Goal: Task Accomplishment & Management: Complete application form

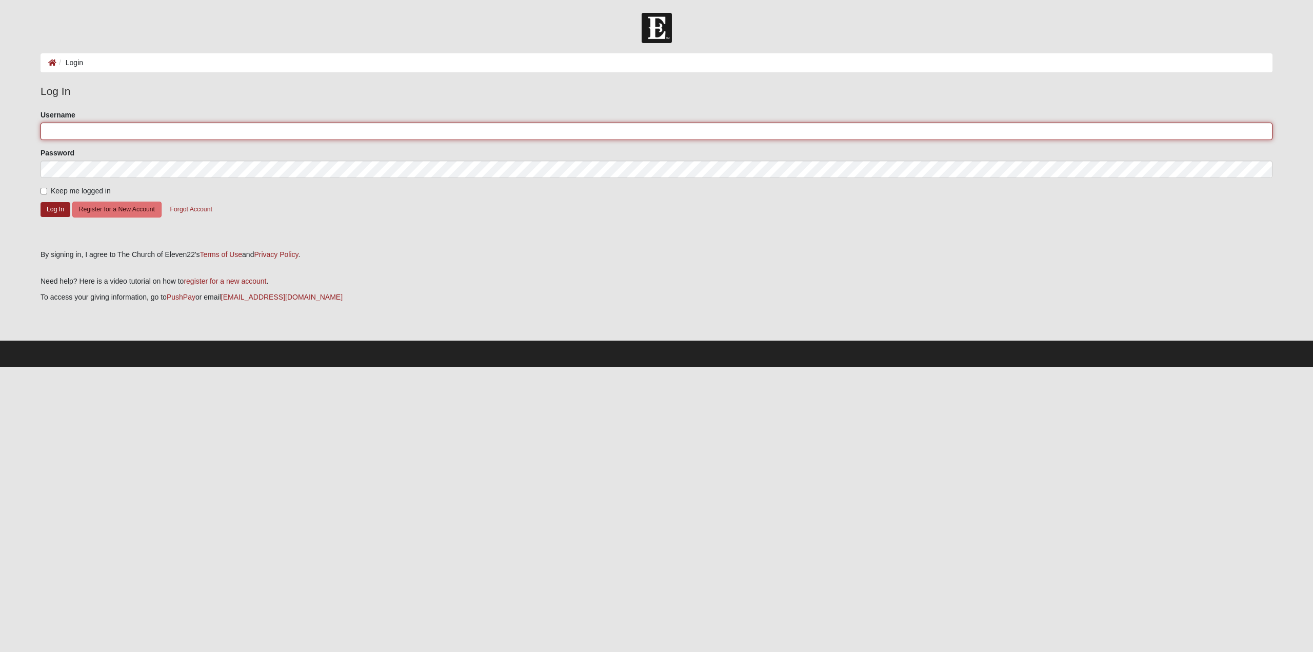
click at [90, 130] on input "Username" at bounding box center [657, 131] width 1232 height 17
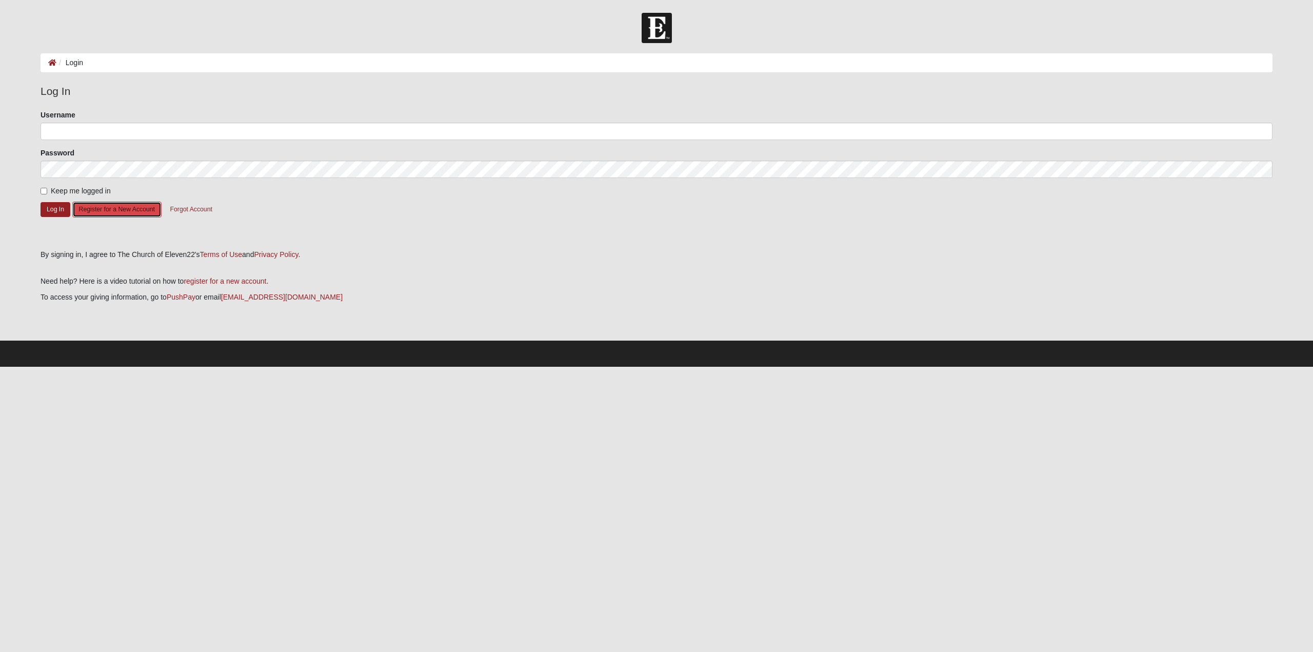
click at [132, 211] on button "Register for a New Account" at bounding box center [116, 210] width 89 height 16
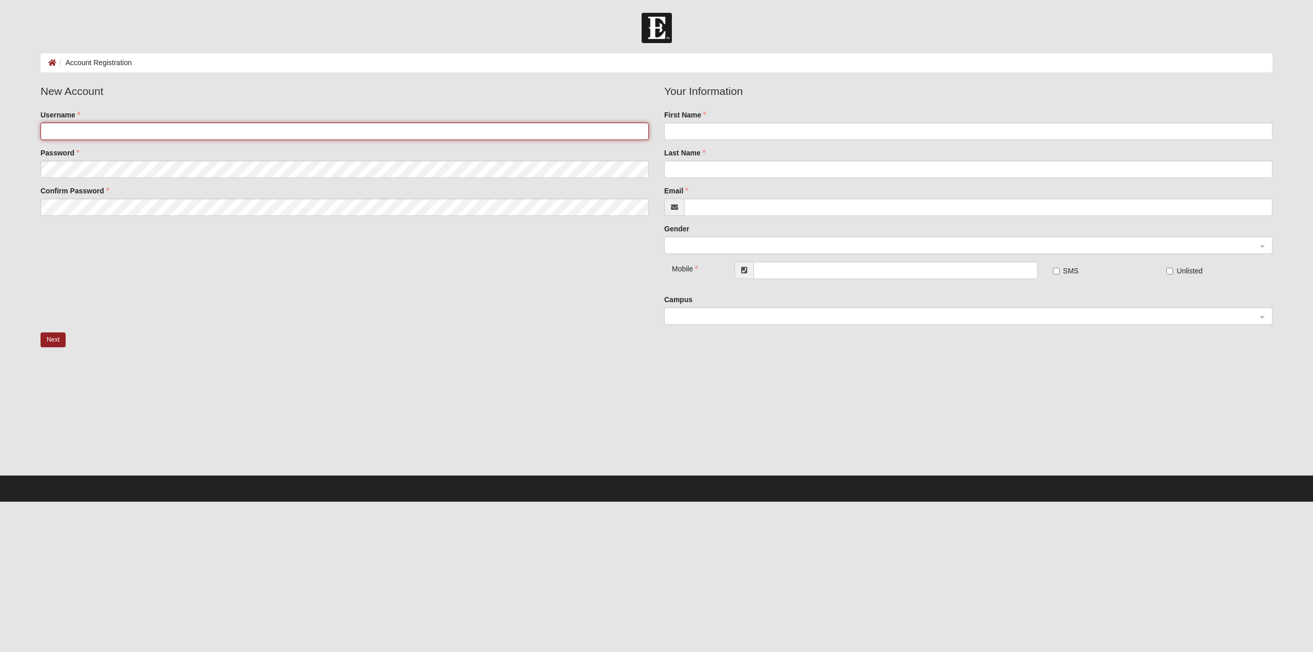
click at [81, 131] on input "Username" at bounding box center [345, 131] width 608 height 17
type input "JClem"
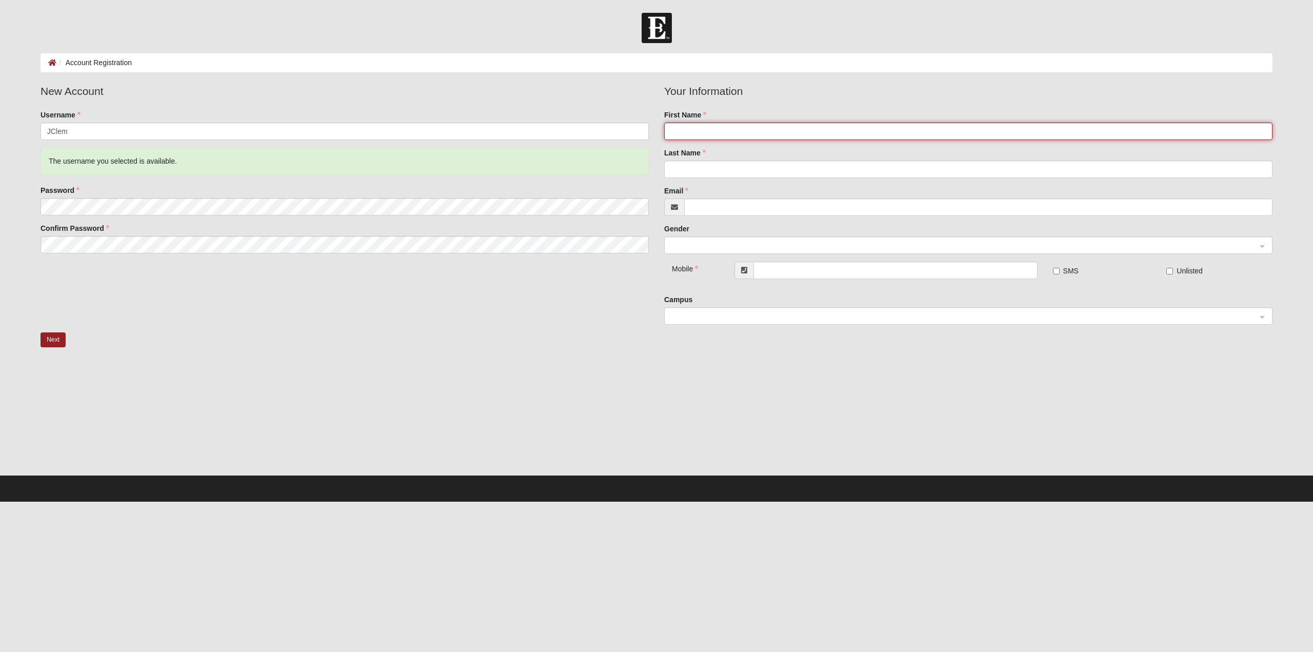
click at [706, 130] on input "First Name" at bounding box center [968, 131] width 608 height 17
type input "Josh"
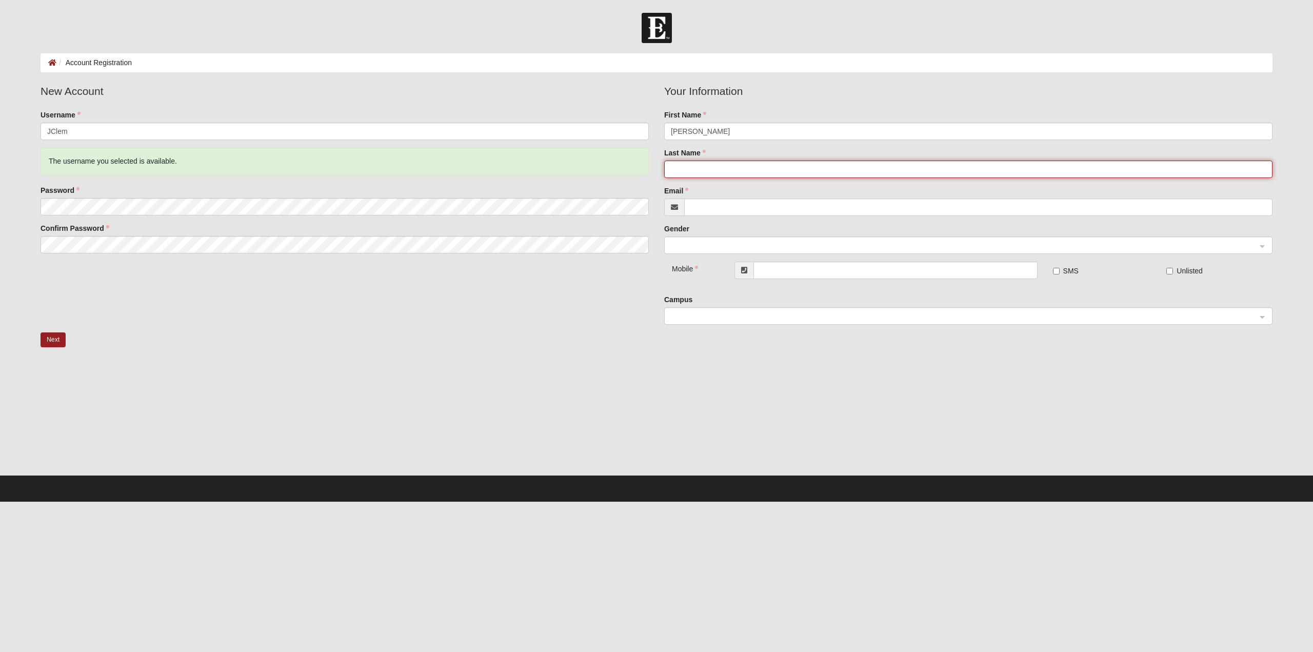
type input "Clem"
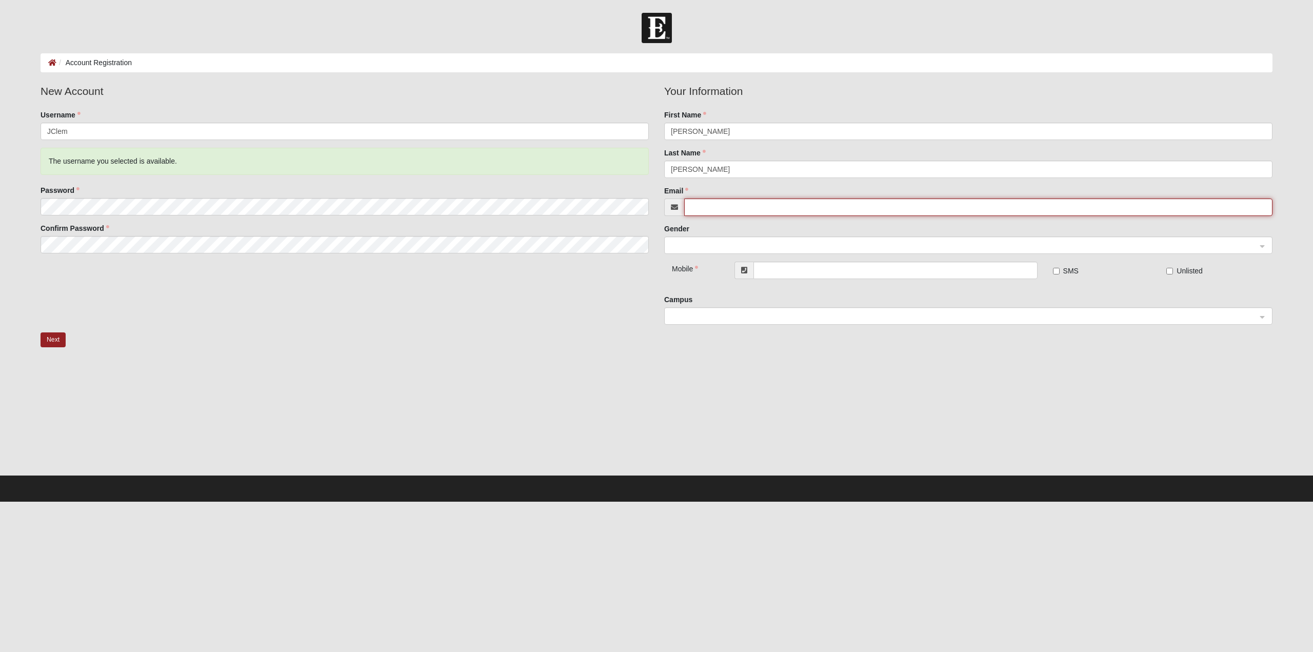
type input "dieselfumes10@yahoo.com"
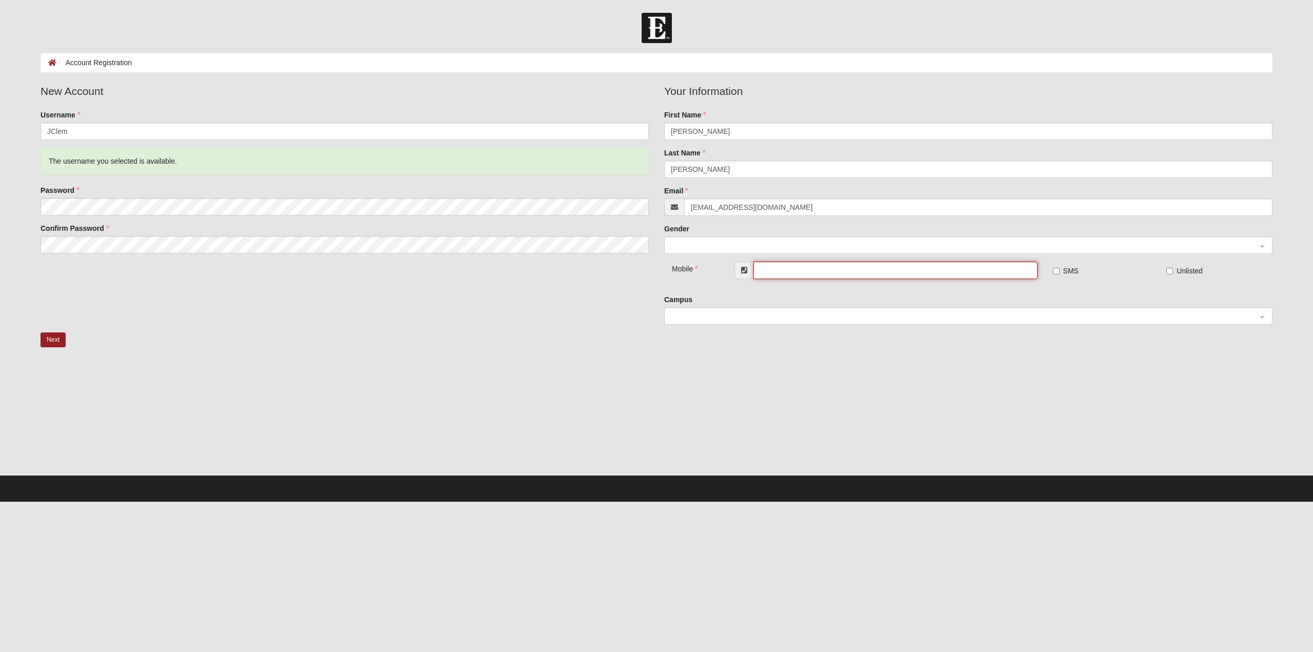
type input "(513) 673-7438"
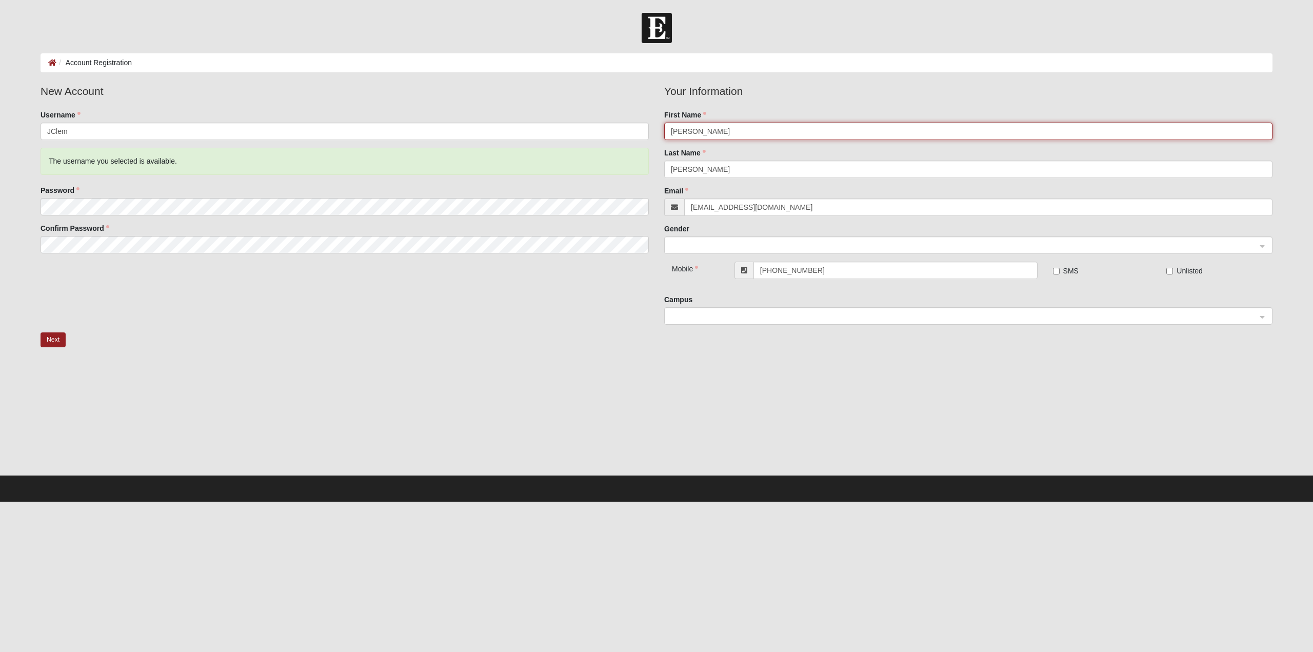
click at [720, 243] on span at bounding box center [964, 245] width 586 height 11
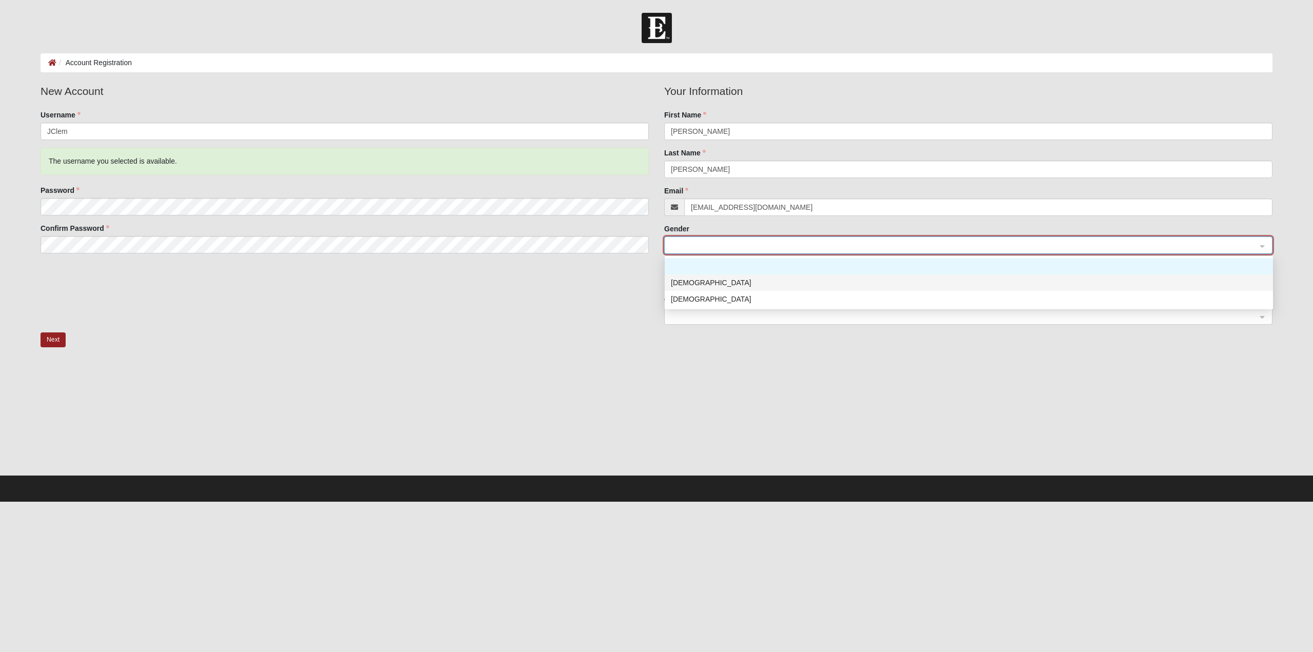
click at [695, 283] on div "Male" at bounding box center [969, 282] width 596 height 11
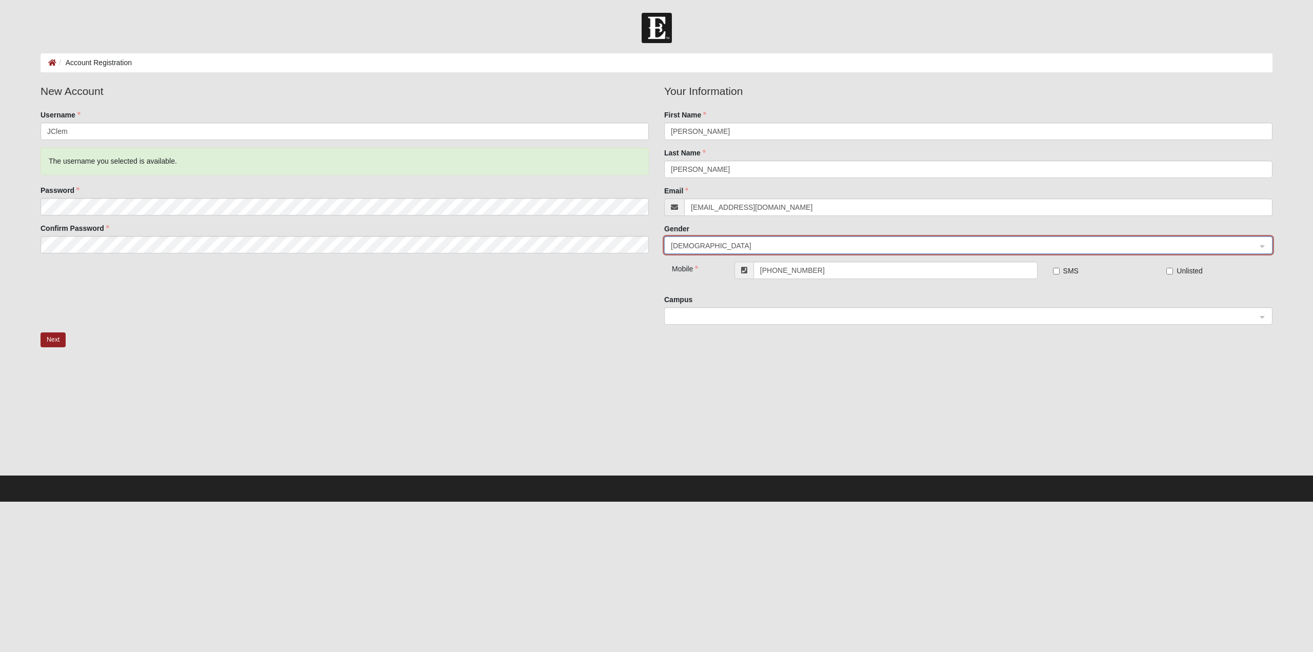
click at [737, 318] on span at bounding box center [964, 316] width 586 height 11
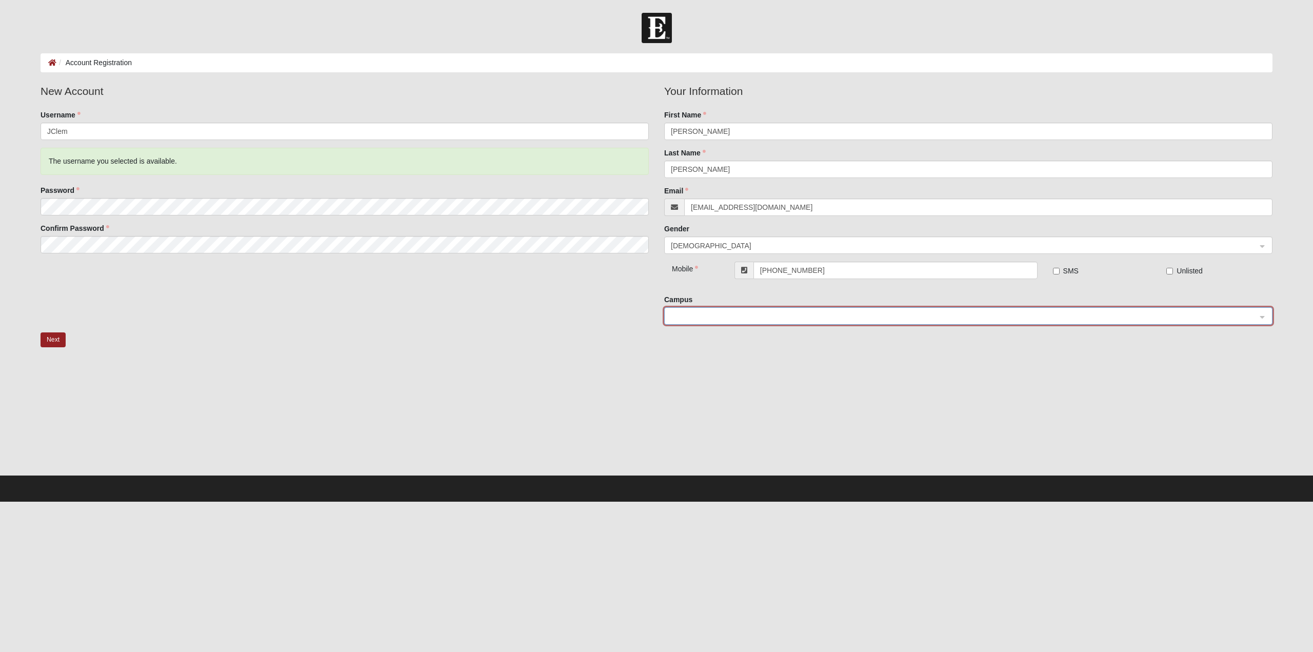
click at [719, 291] on fieldset "Mobile (513) 673-7438 SMS Unlisted" at bounding box center [968, 278] width 608 height 33
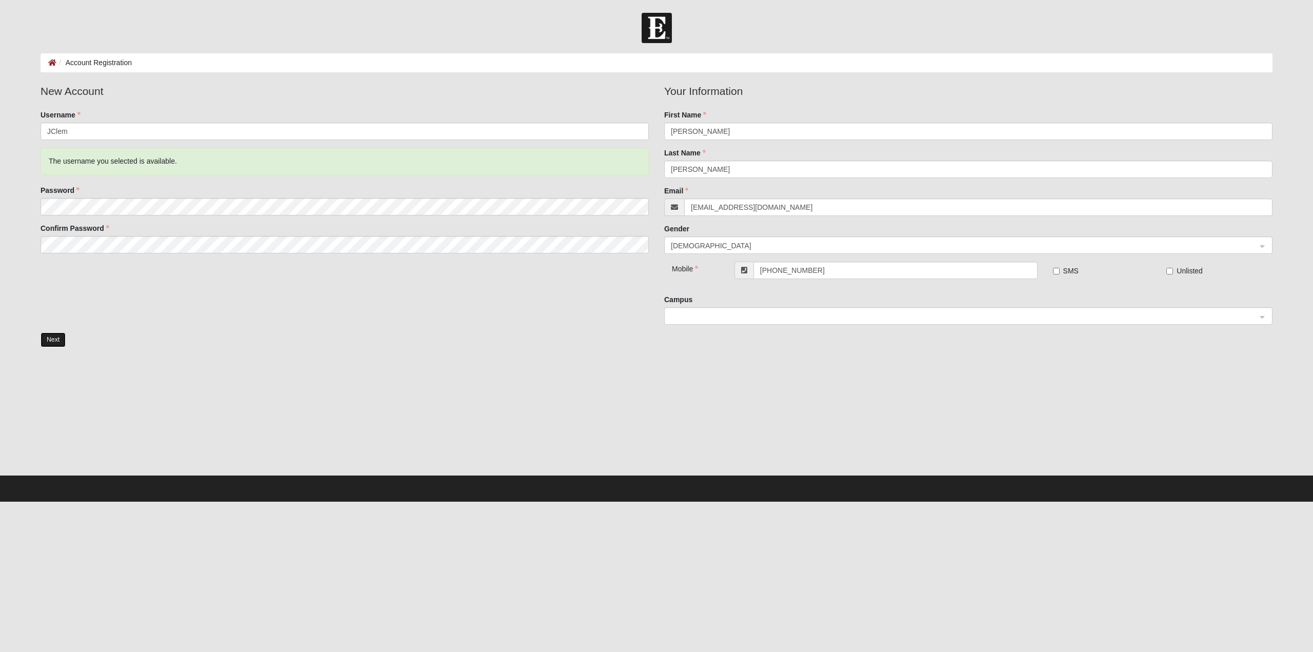
click at [55, 339] on button "Next" at bounding box center [53, 339] width 25 height 15
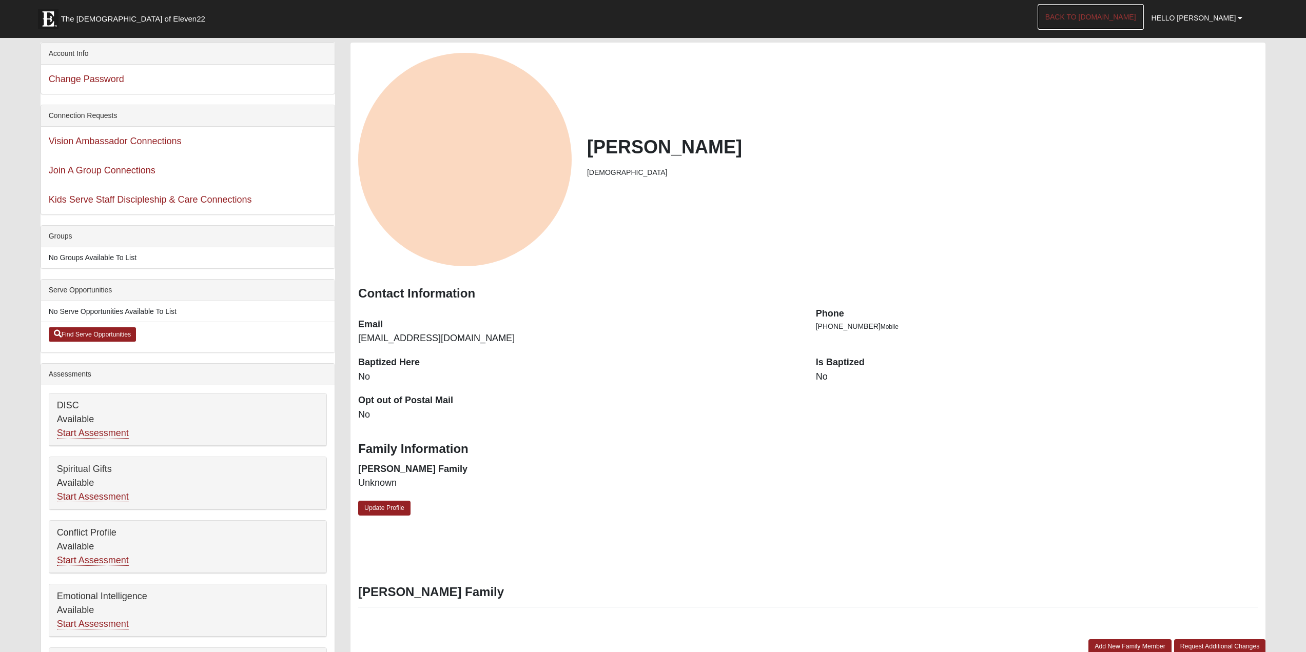
click at [1103, 15] on link "Back to COE22.com" at bounding box center [1090, 17] width 106 height 26
